Goal: Information Seeking & Learning: Understand process/instructions

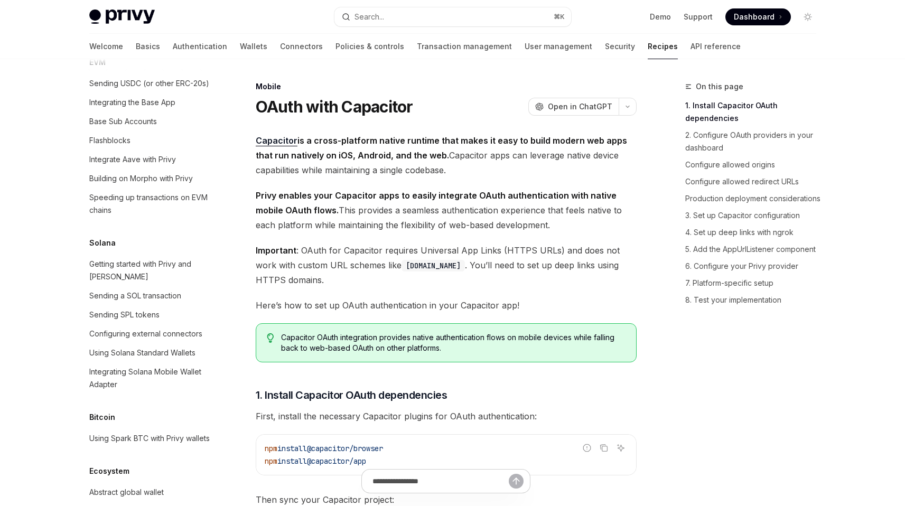
scroll to position [220, 0]
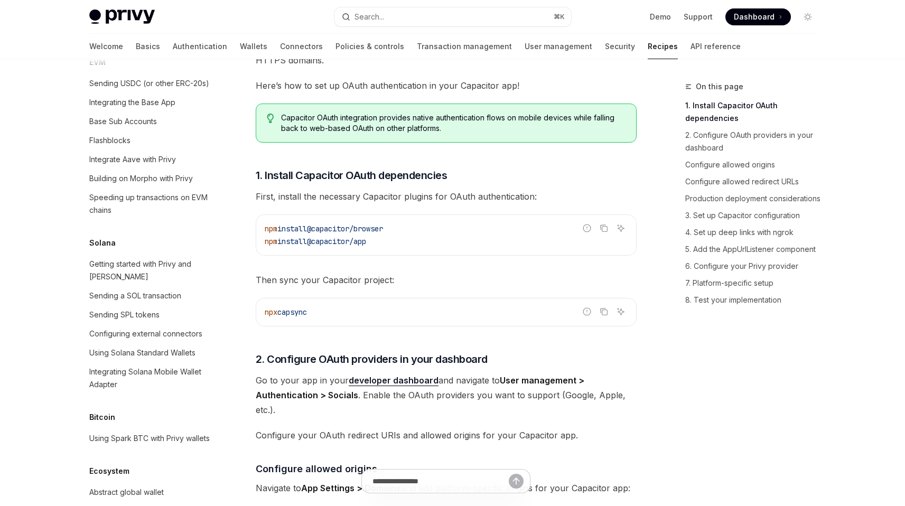
drag, startPoint x: 393, startPoint y: 250, endPoint x: 280, endPoint y: 215, distance: 118.1
click at [280, 215] on div "npm install @capacitor/browser npm install @capacitor/app" at bounding box center [446, 235] width 380 height 40
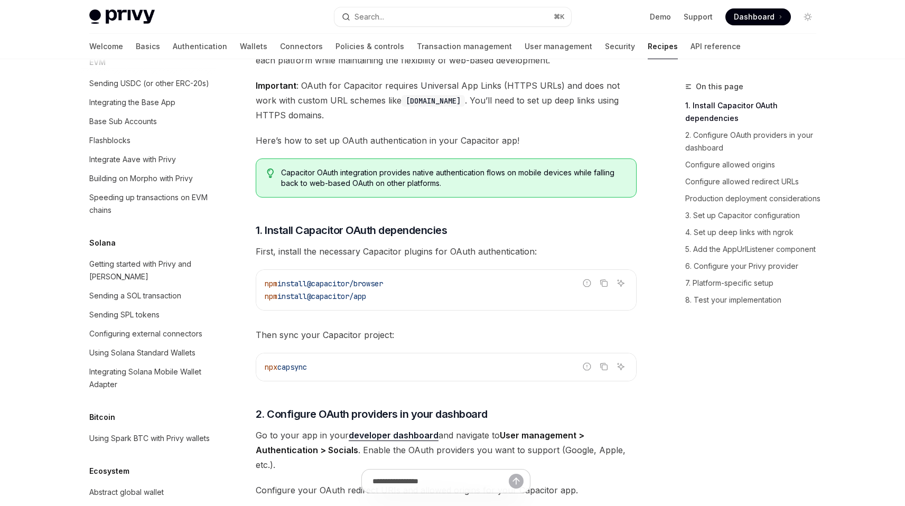
scroll to position [0, 0]
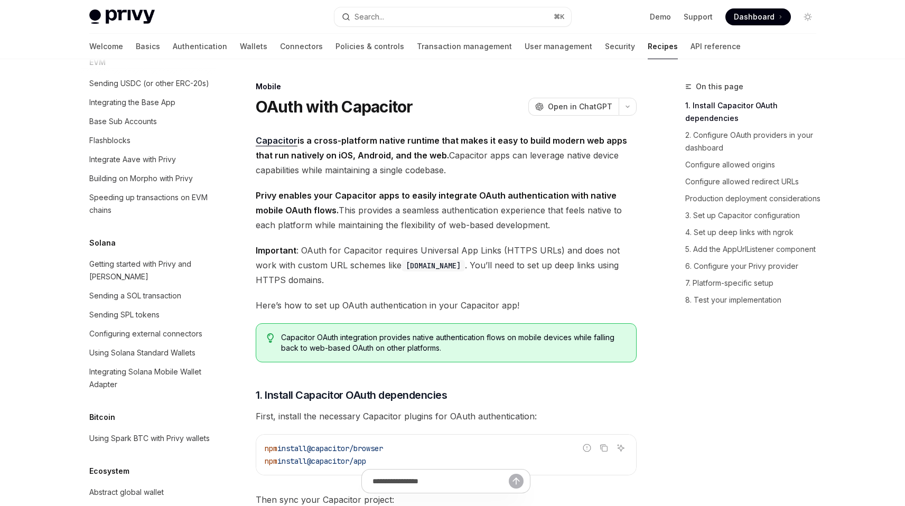
click at [535, 264] on span "Important : OAuth for Capacitor requires Universal App Links (HTTPS URLs) and d…" at bounding box center [446, 265] width 381 height 44
click at [555, 140] on strong "Capacitor is a cross-platform native runtime that makes it easy to build modern…" at bounding box center [441, 147] width 371 height 25
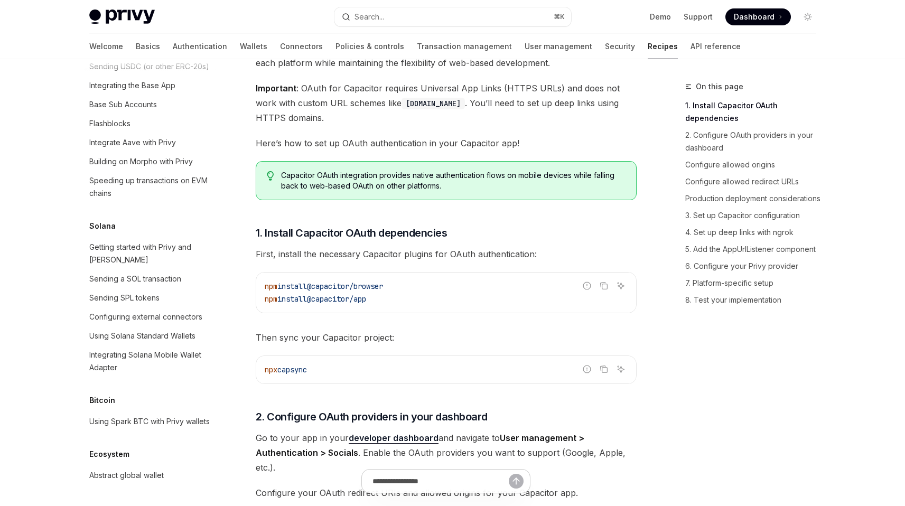
scroll to position [259, 0]
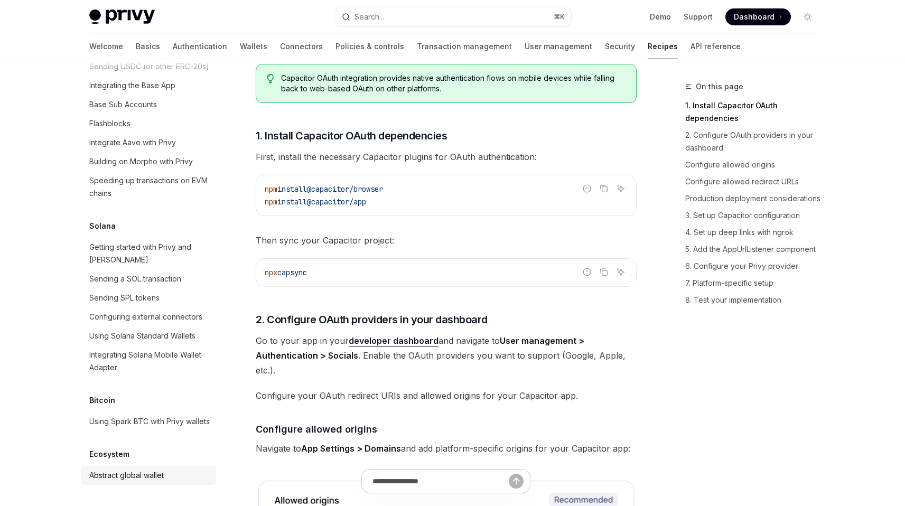
click at [119, 478] on div "Abstract global wallet" at bounding box center [126, 475] width 74 height 13
type textarea "*"
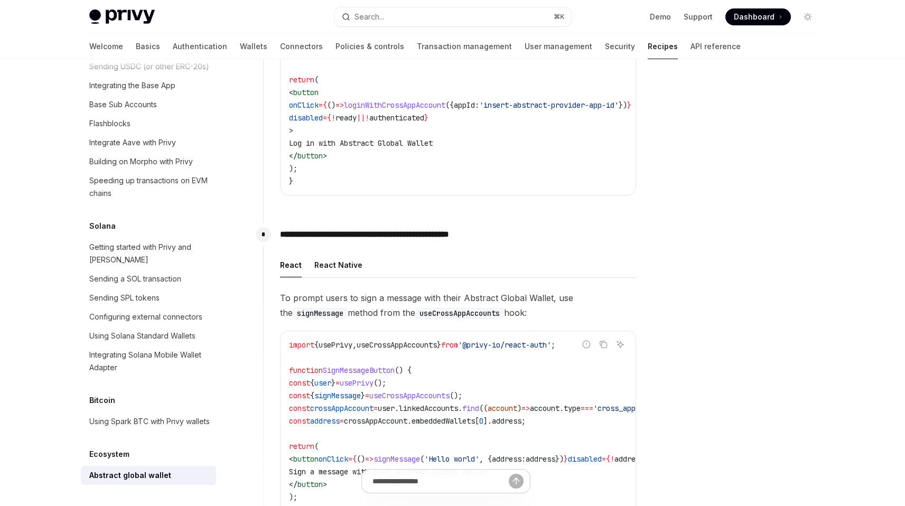
scroll to position [662, 0]
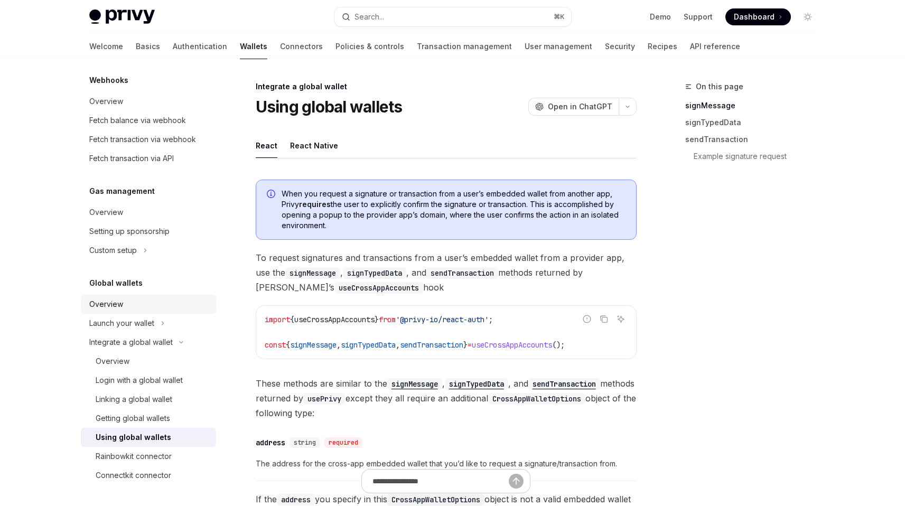
click at [118, 305] on div "Overview" at bounding box center [106, 304] width 34 height 13
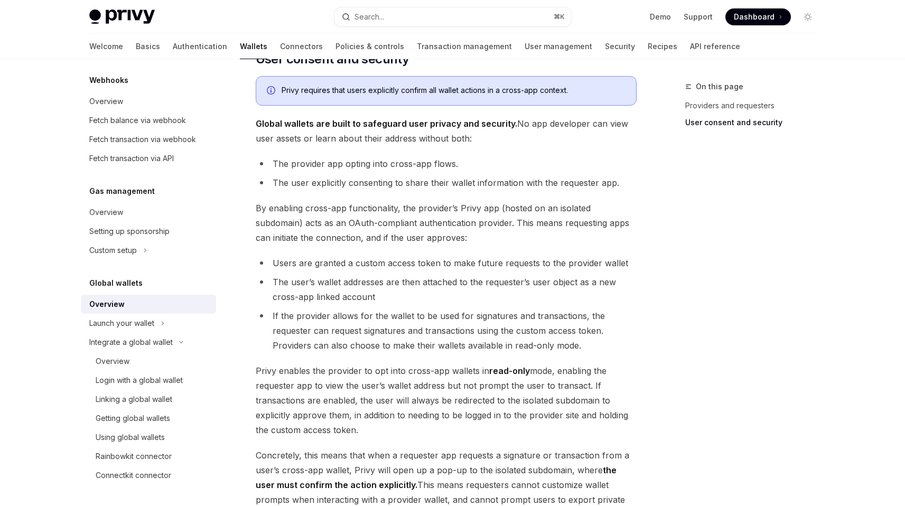
scroll to position [847, 0]
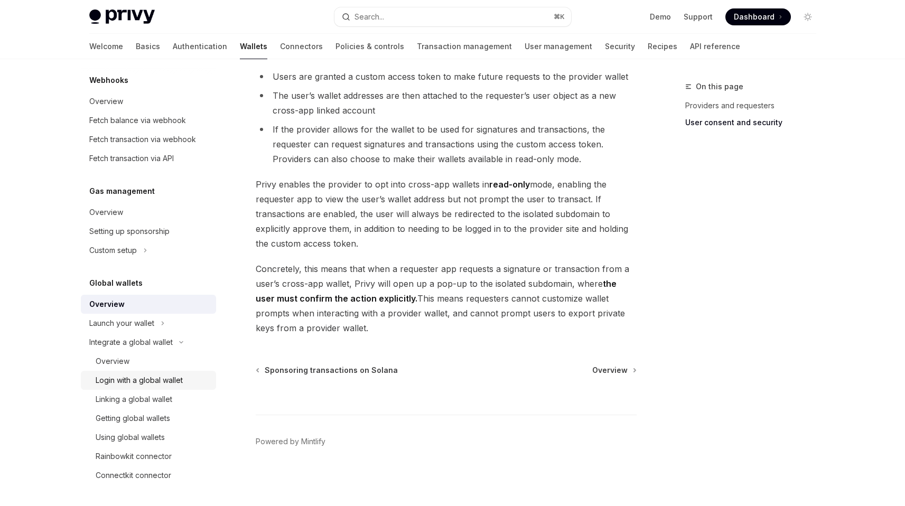
click at [130, 380] on div "Login with a global wallet" at bounding box center [139, 380] width 87 height 13
type textarea "*"
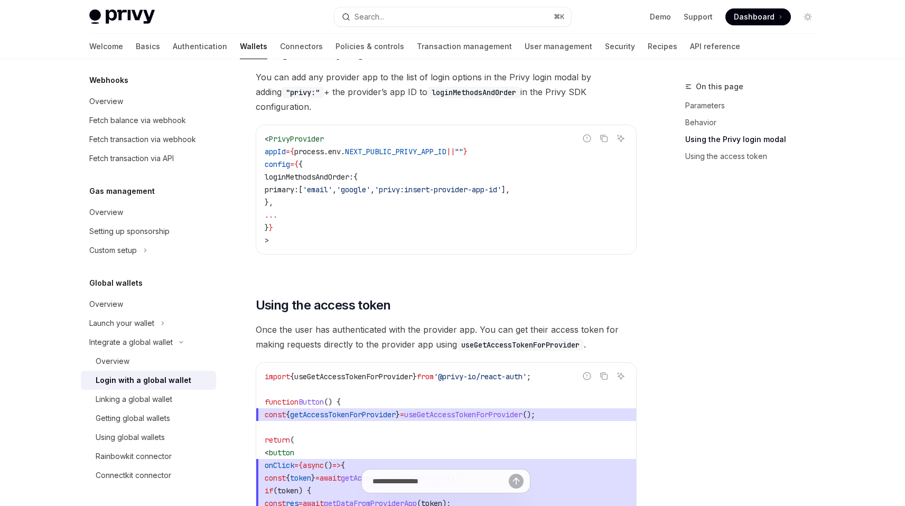
scroll to position [146, 0]
